Goal: Use online tool/utility: Utilize a website feature to perform a specific function

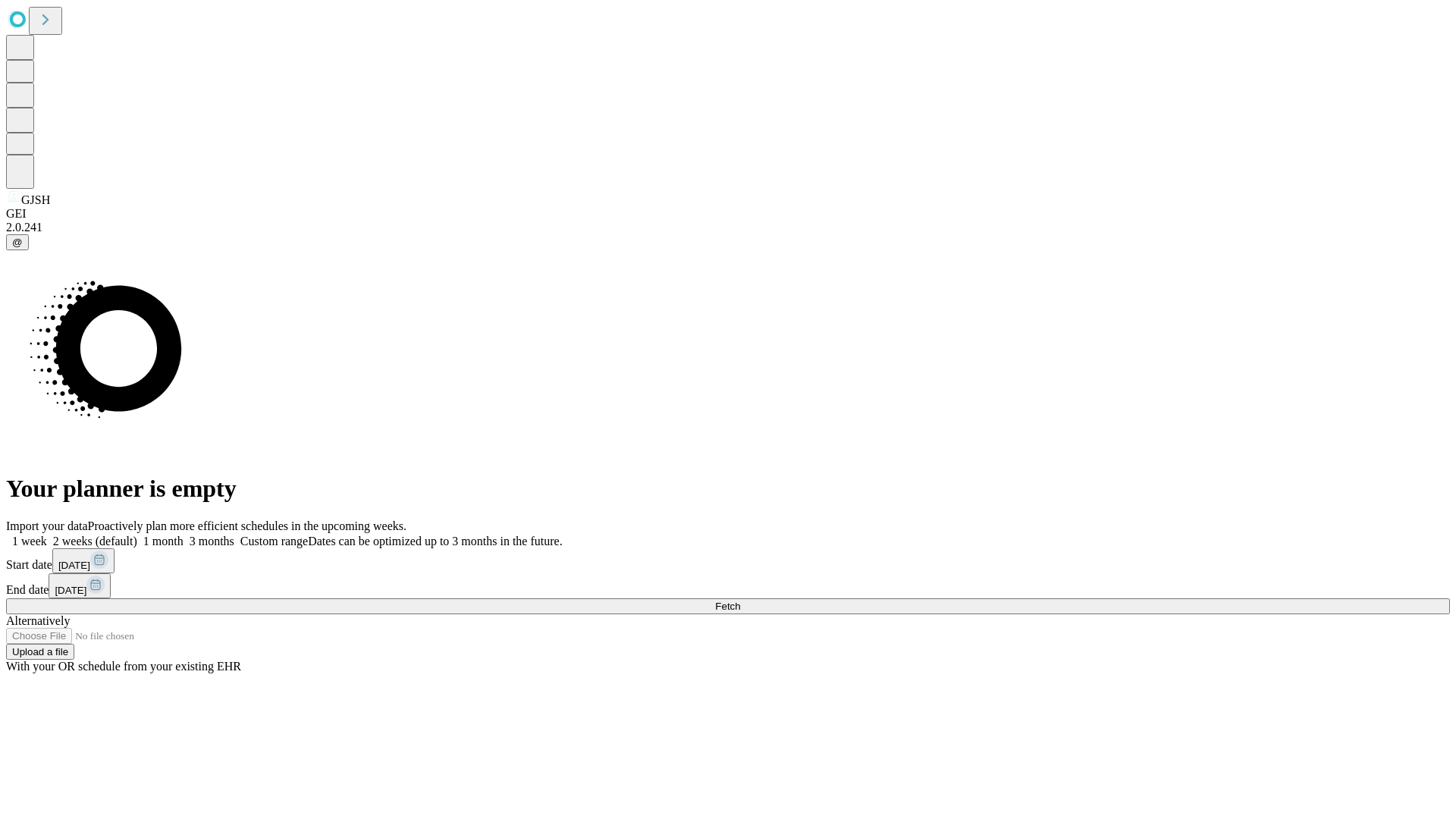
click at [740, 601] on span "Fetch" at bounding box center [727, 606] width 25 height 11
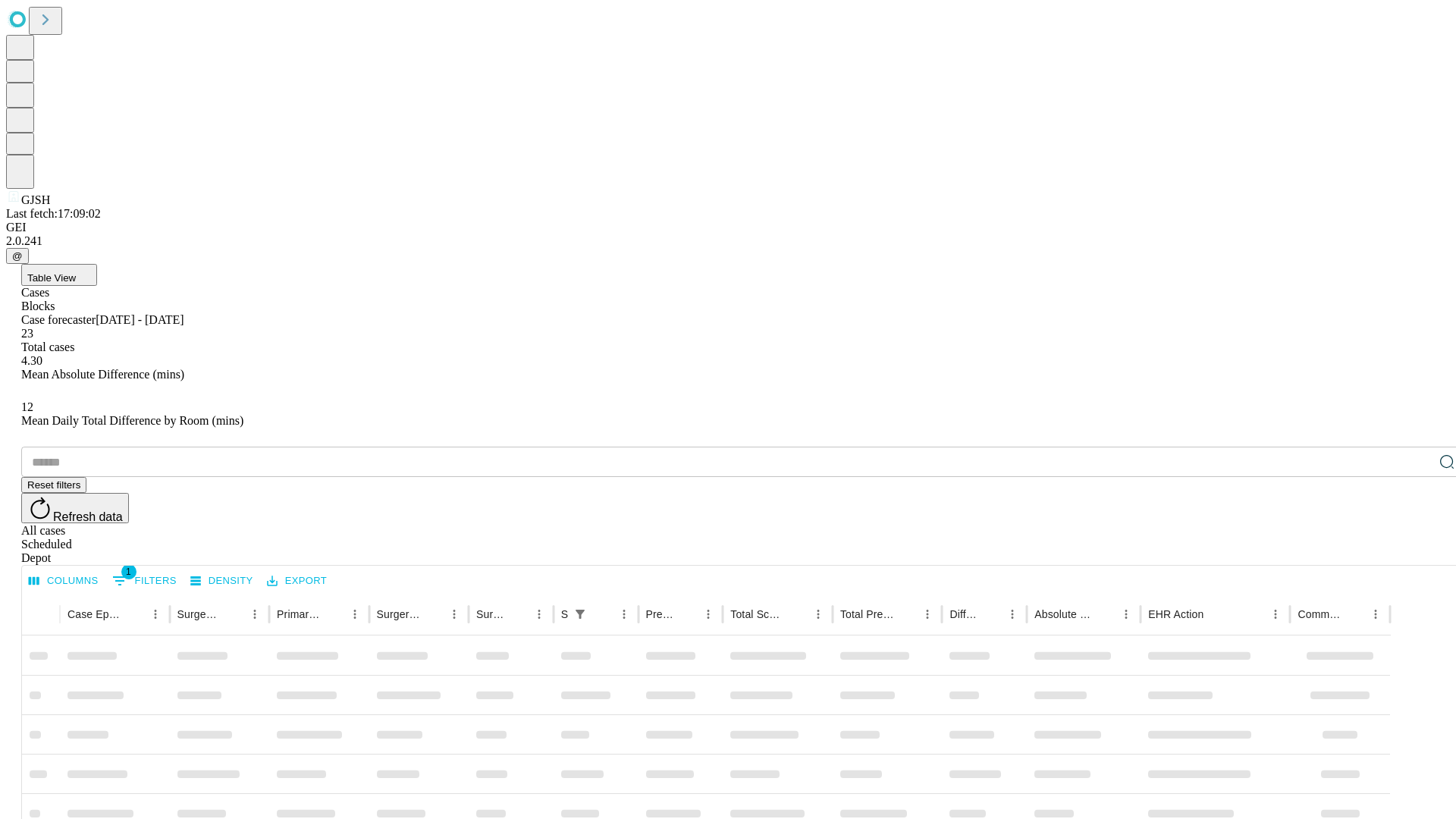
click at [76, 272] on span "Table View" at bounding box center [51, 278] width 48 height 11
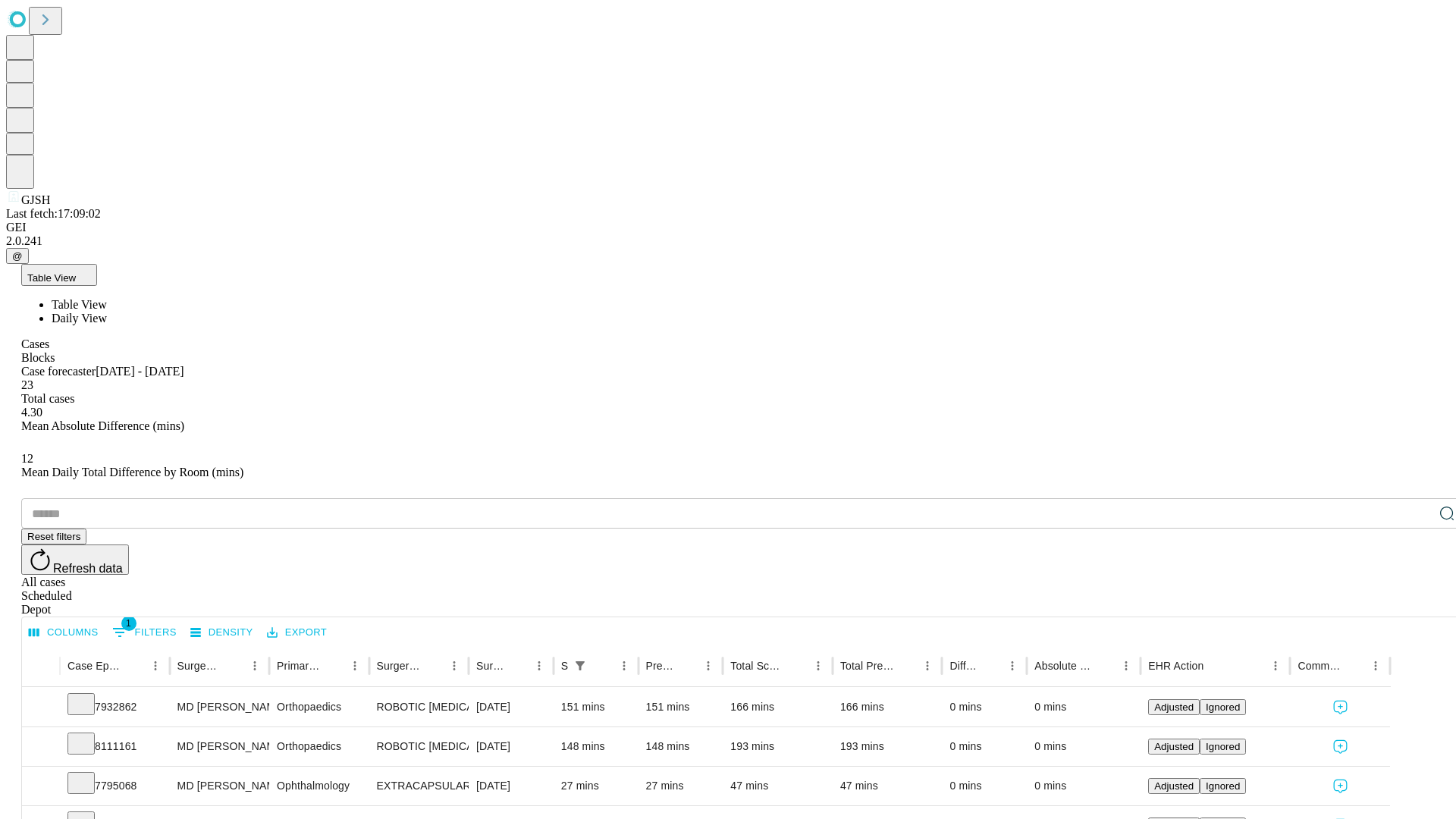
click at [107, 311] on span "Daily View" at bounding box center [79, 318] width 56 height 13
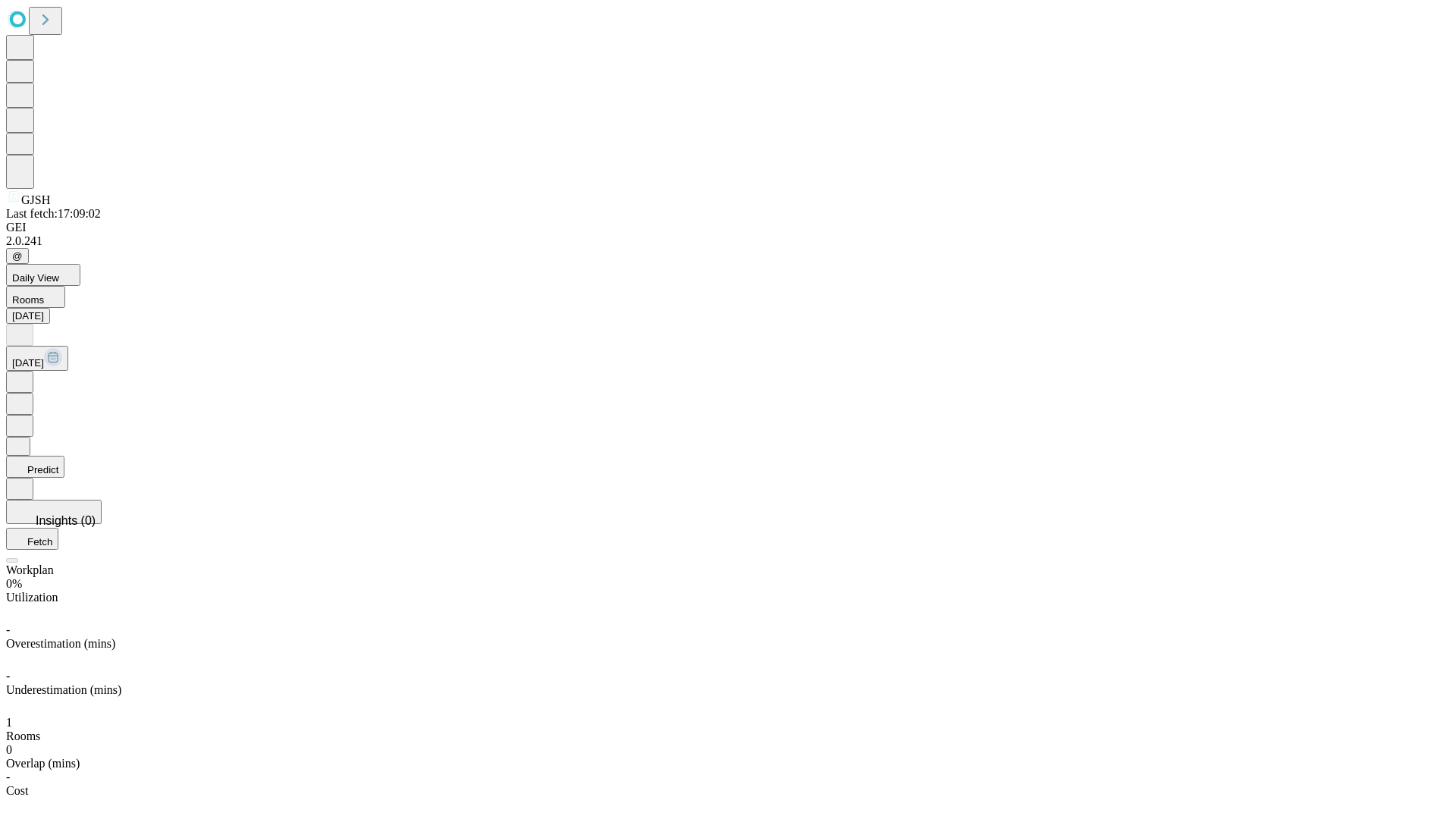
click at [64, 456] on button "Predict" at bounding box center [35, 467] width 58 height 22
